Goal: Task Accomplishment & Management: Use online tool/utility

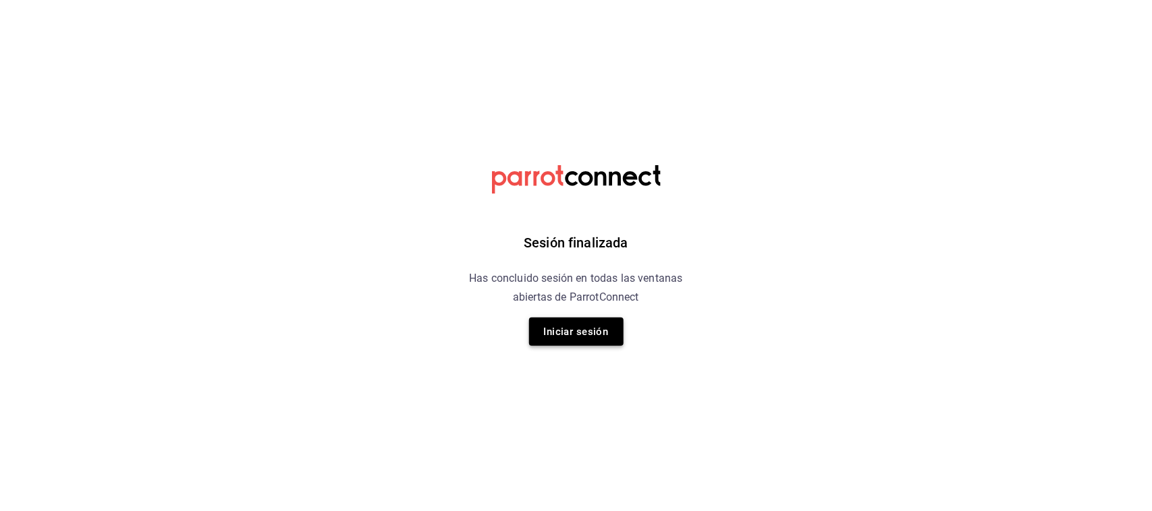
click at [591, 331] on button "Iniciar sesión" at bounding box center [576, 332] width 94 height 28
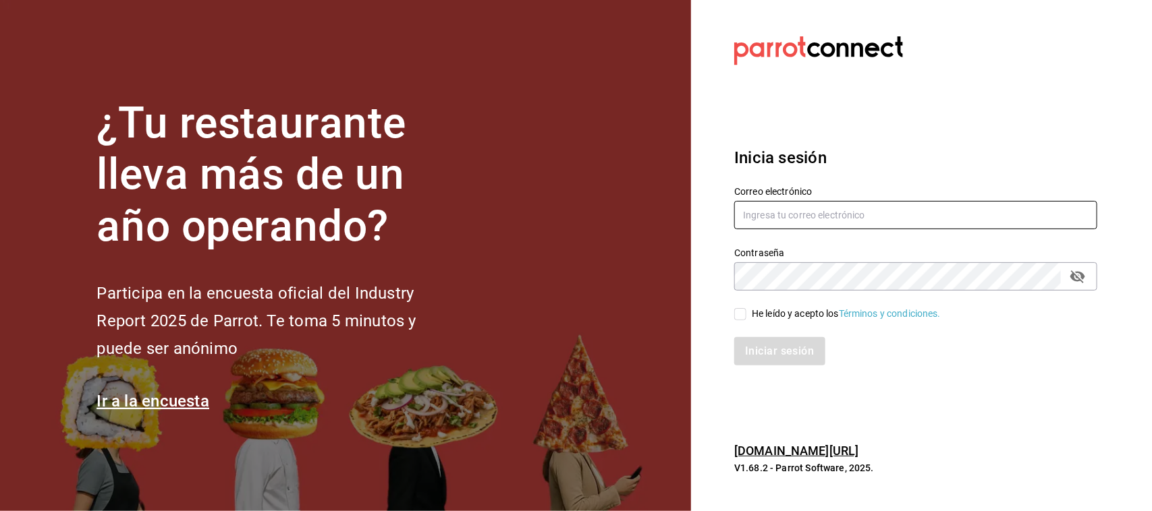
type input "[EMAIL_ADDRESS][PERSON_NAME][PERSON_NAME][DOMAIN_NAME]"
click at [742, 317] on input "He leído y acepto los Términos y condiciones." at bounding box center [740, 314] width 12 height 12
checkbox input "true"
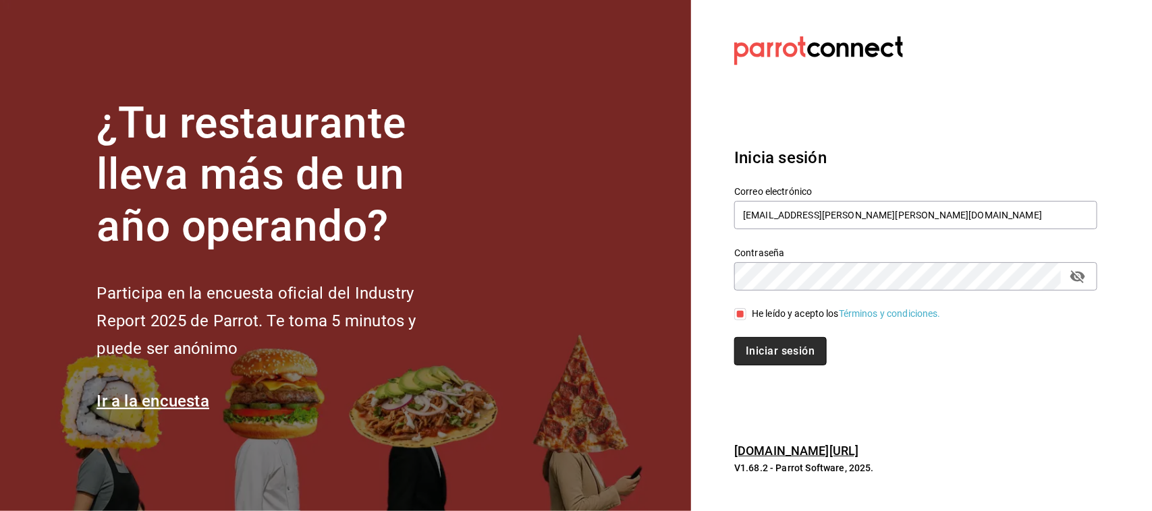
click at [769, 352] on button "Iniciar sesión" at bounding box center [780, 351] width 92 height 28
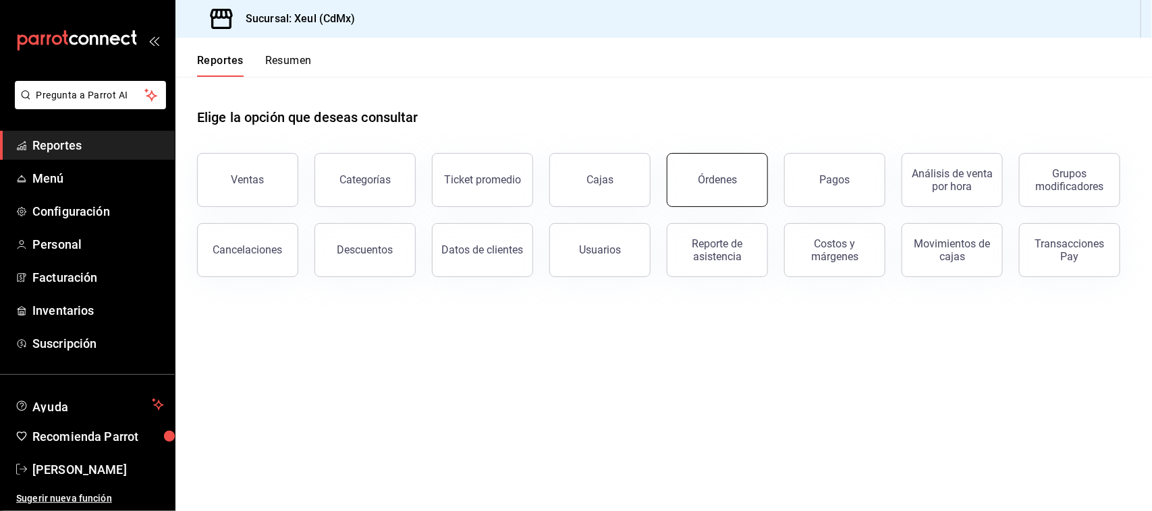
click at [684, 198] on button "Órdenes" at bounding box center [717, 180] width 101 height 54
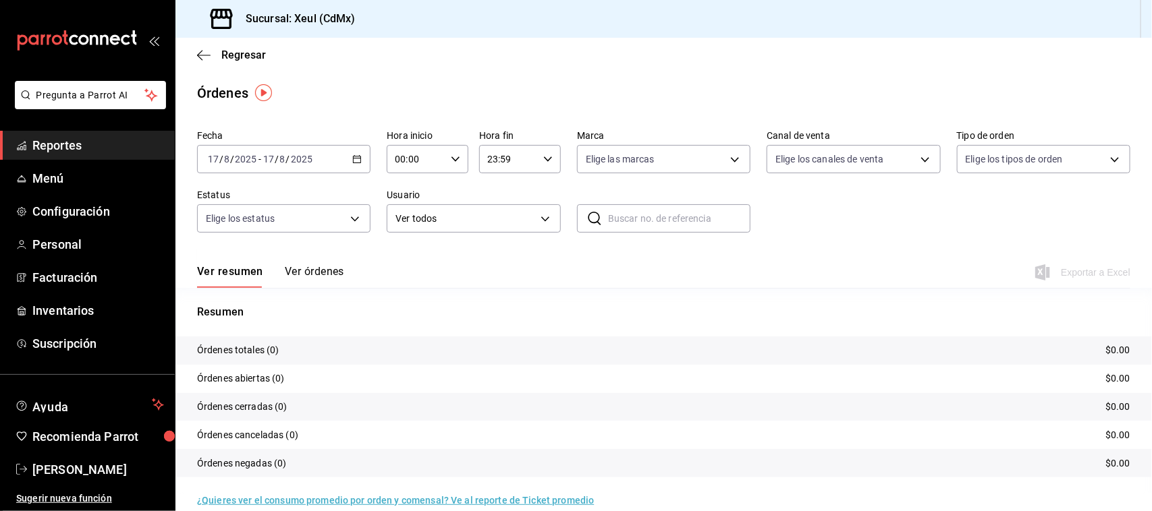
click at [352, 162] on icon "button" at bounding box center [356, 159] width 9 height 9
click at [260, 345] on span "Rango de fechas" at bounding box center [260, 352] width 105 height 14
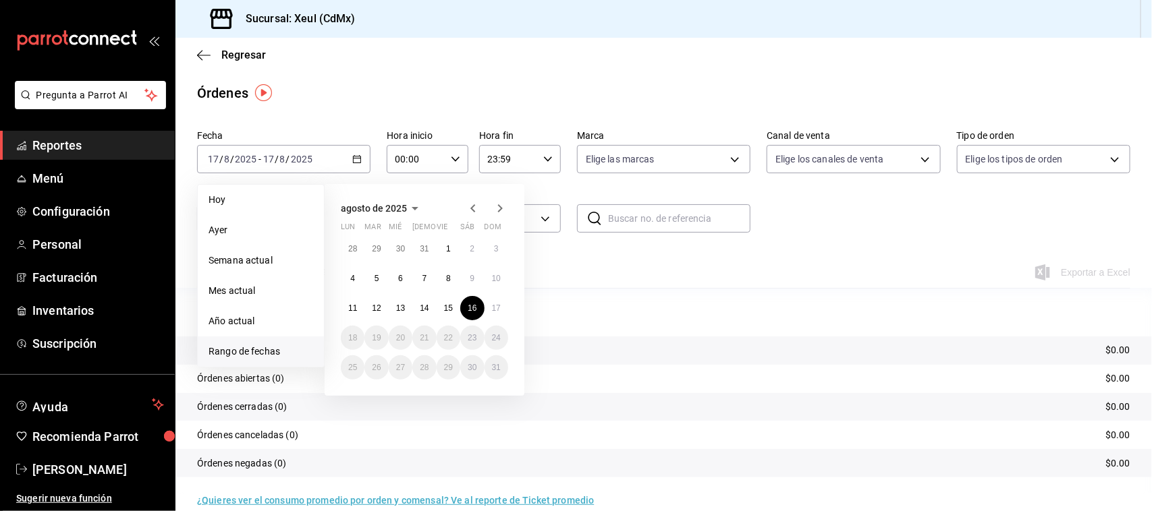
click at [471, 306] on abbr "16" at bounding box center [472, 308] width 9 height 9
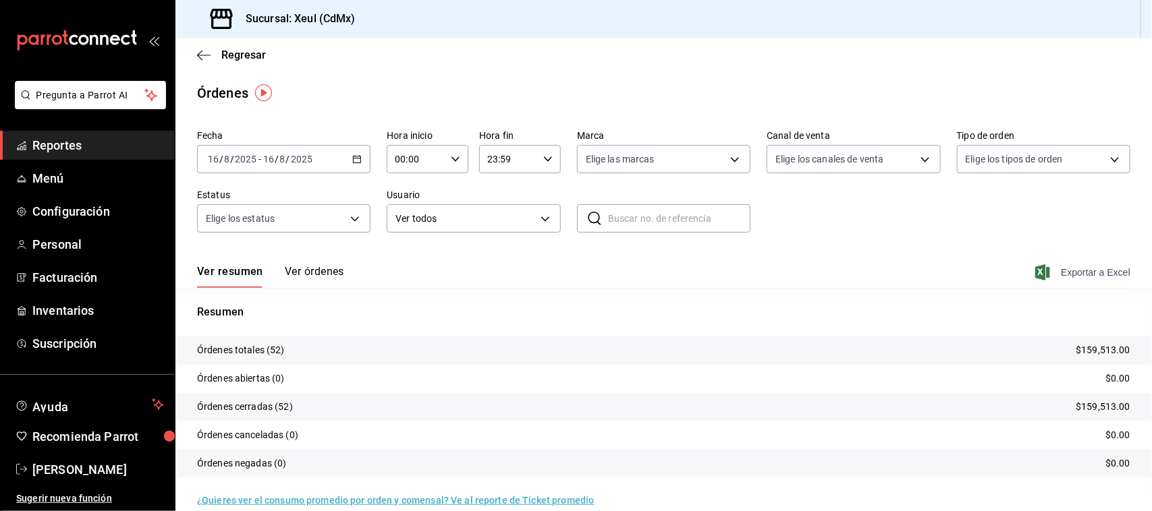
click at [1072, 268] on span "Exportar a Excel" at bounding box center [1084, 273] width 92 height 16
